Goal: Find contact information: Find contact information

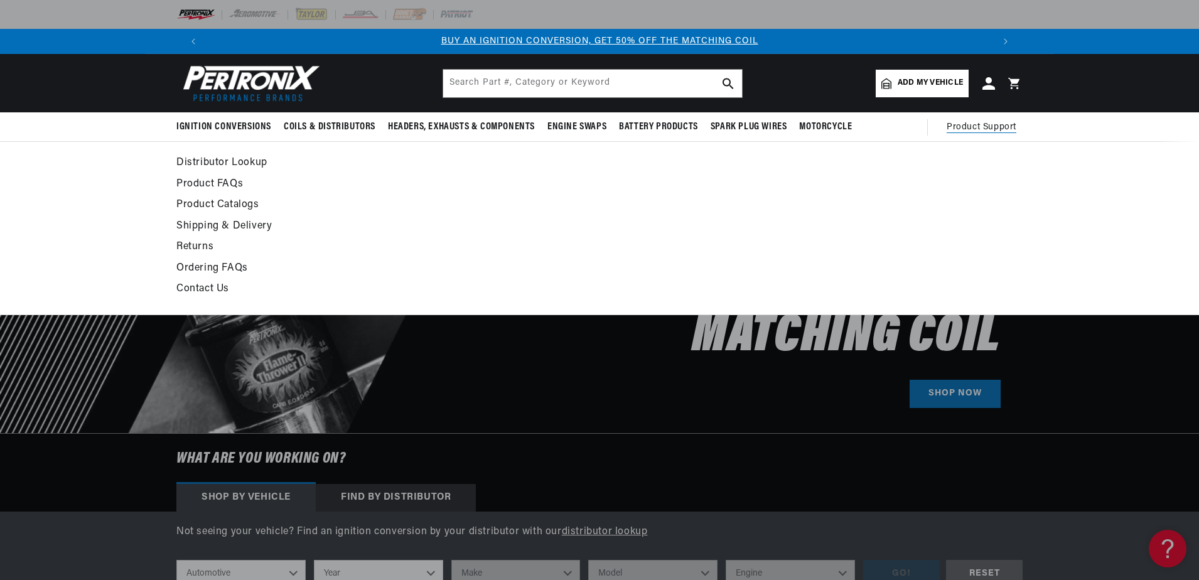
click at [1003, 126] on span "Product Support" at bounding box center [982, 128] width 70 height 14
click at [221, 284] on link "Contact Us" at bounding box center [484, 290] width 617 height 18
